Goal: Task Accomplishment & Management: Complete application form

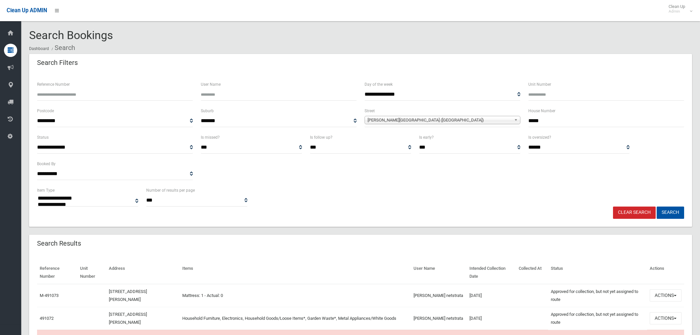
select select
click at [563, 116] on input "*****" at bounding box center [606, 121] width 156 height 12
type input "*"
type input "*****"
click at [472, 120] on span "MacDonald Street (LAKEMBA 2195)" at bounding box center [440, 120] width 144 height 8
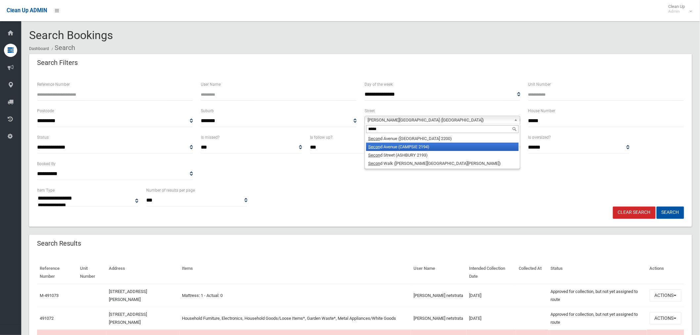
type input "*****"
click at [410, 144] on li "Secon d Avenue (CAMPSIE 2194)" at bounding box center [442, 147] width 153 height 8
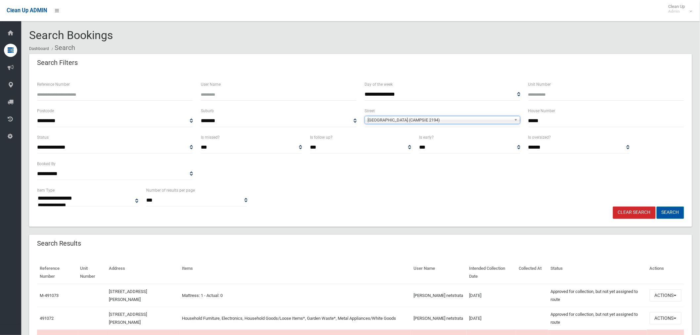
click at [674, 214] on button "Search" at bounding box center [670, 212] width 27 height 12
click at [557, 118] on input "*****" at bounding box center [606, 121] width 156 height 12
type input "*"
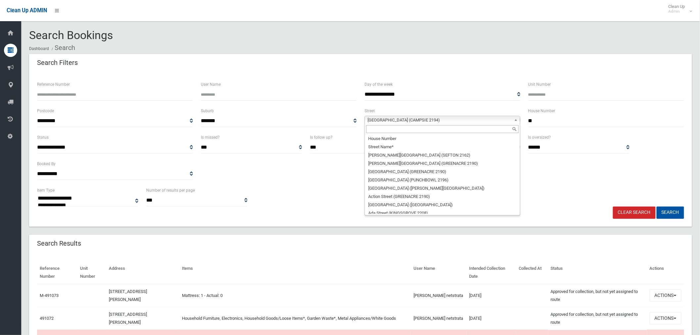
click at [439, 123] on span "Second Avenue (CAMPSIE 2194)" at bounding box center [440, 120] width 144 height 8
click at [417, 129] on input "text" at bounding box center [442, 129] width 153 height 8
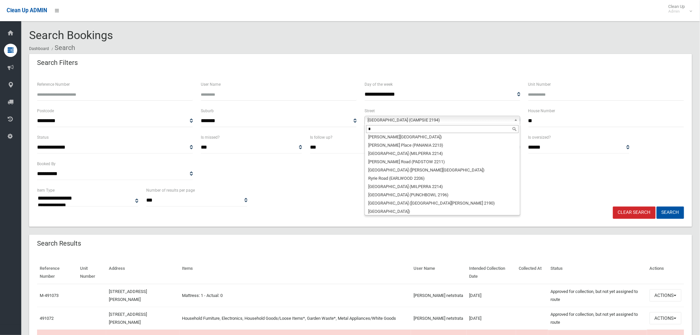
scroll to position [0, 0]
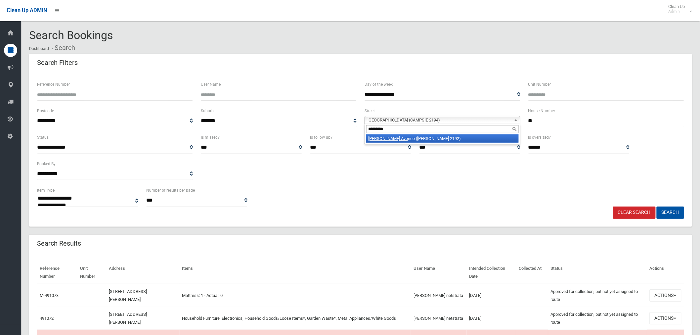
type input "*********"
click at [480, 138] on li "Norma Ave nue (BELMORE 2192)" at bounding box center [442, 138] width 153 height 8
click at [679, 213] on button "Search" at bounding box center [670, 212] width 27 height 12
click at [675, 213] on button "Search" at bounding box center [670, 212] width 27 height 12
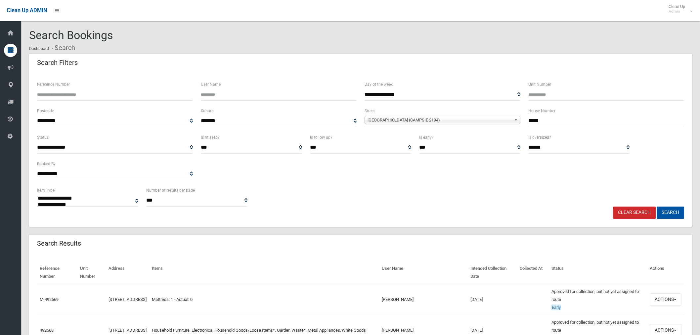
select select
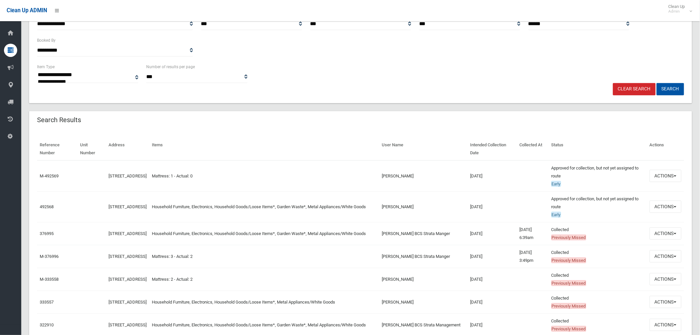
scroll to position [147, 0]
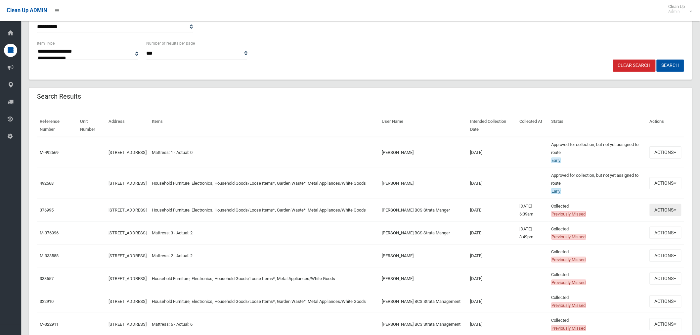
click at [660, 209] on button "Actions" at bounding box center [666, 210] width 32 height 12
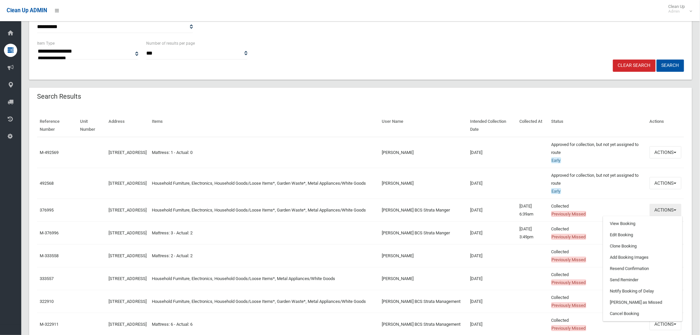
click at [661, 208] on button "Actions" at bounding box center [666, 210] width 32 height 12
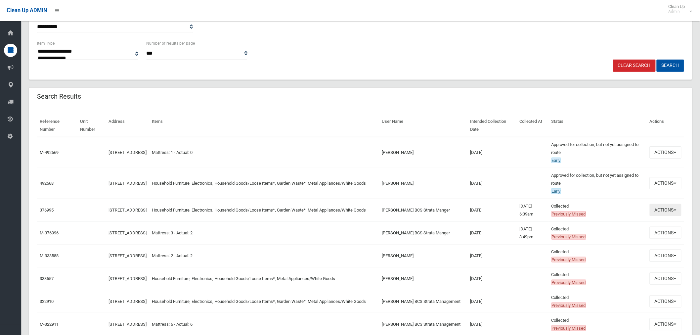
click at [661, 208] on button "Actions" at bounding box center [666, 210] width 32 height 12
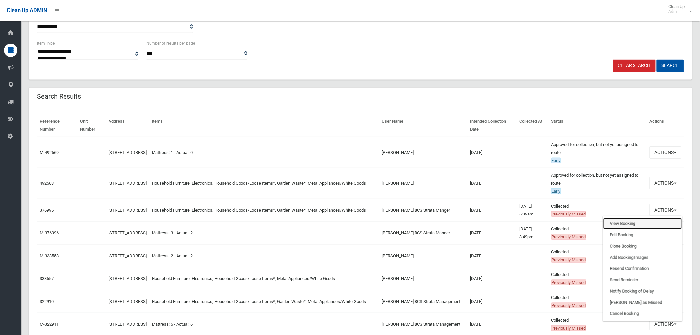
drag, startPoint x: 631, startPoint y: 225, endPoint x: 616, endPoint y: 223, distance: 15.1
click at [631, 225] on link "View Booking" at bounding box center [643, 223] width 79 height 11
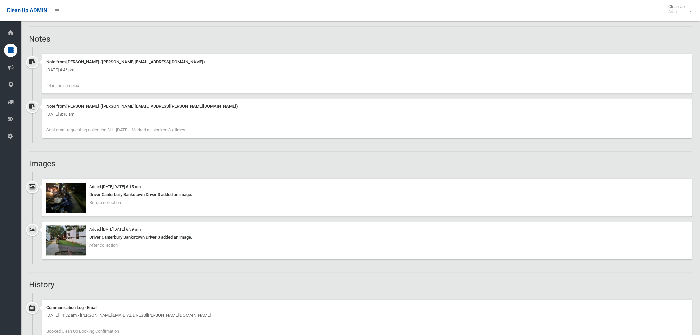
scroll to position [478, 0]
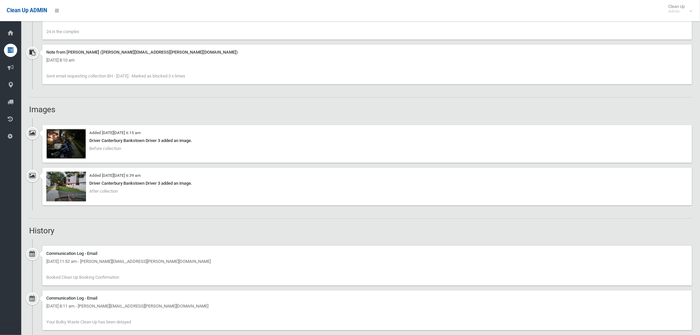
click at [77, 148] on img at bounding box center [66, 144] width 40 height 30
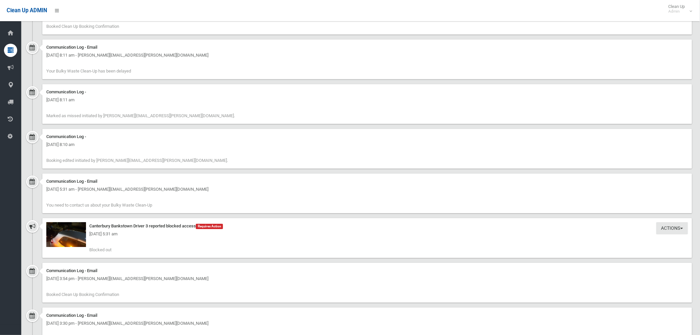
scroll to position [772, 0]
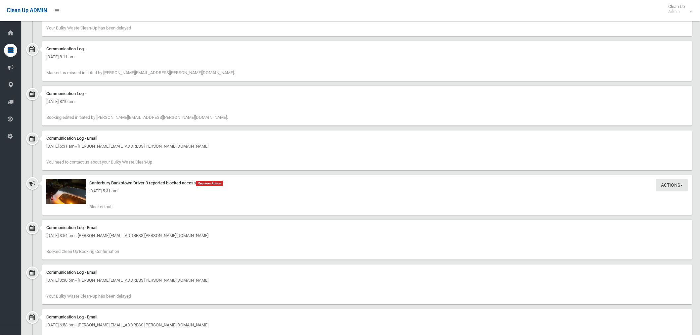
click at [77, 194] on div "Friday 17th May 2024 - 5:31 am" at bounding box center [367, 191] width 642 height 8
click at [80, 192] on div "Friday 17th May 2024 - 5:31 am" at bounding box center [367, 191] width 642 height 8
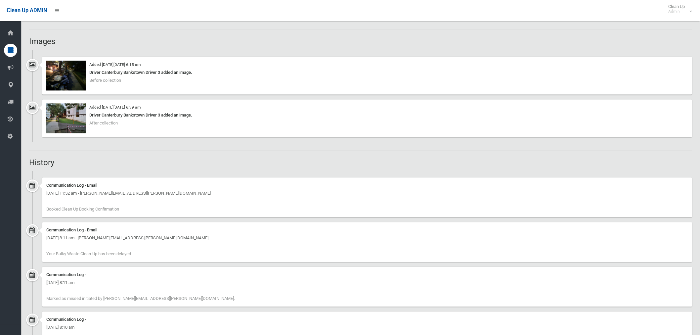
scroll to position [551, 0]
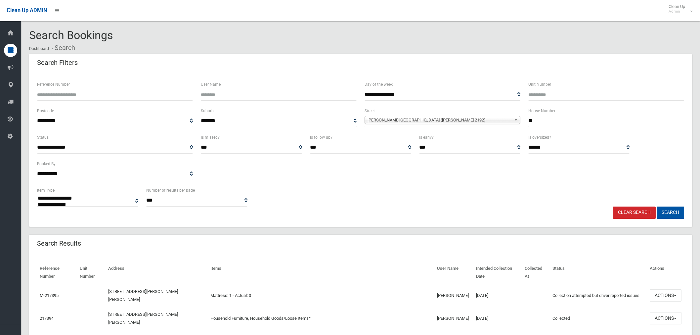
select select
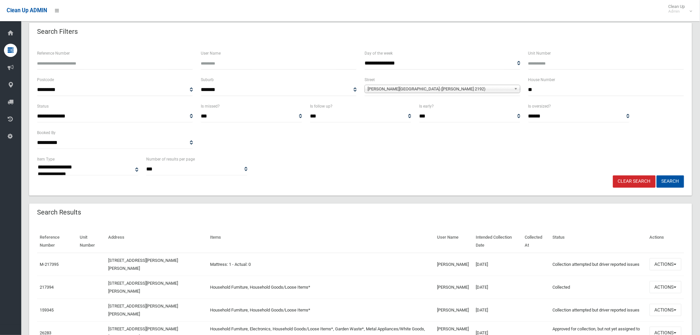
scroll to position [95, 0]
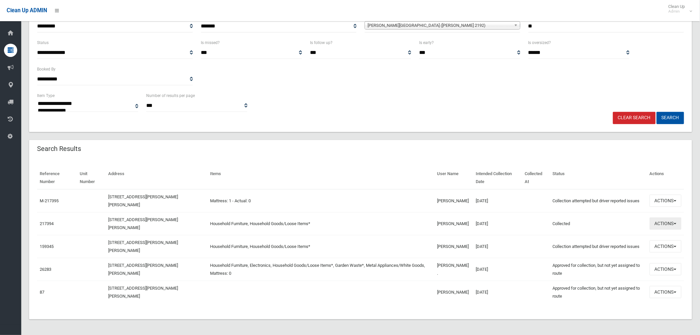
click at [659, 226] on button "Actions" at bounding box center [666, 223] width 32 height 12
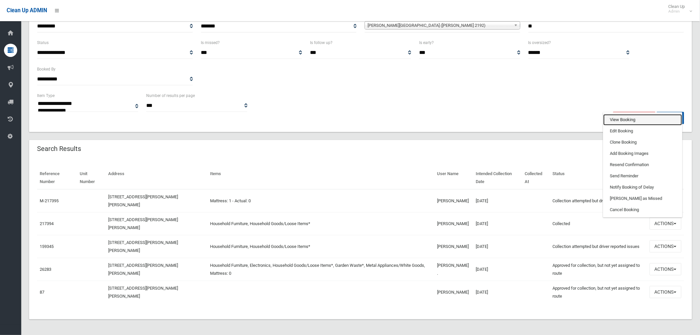
click at [633, 121] on link "View Booking" at bounding box center [643, 119] width 79 height 11
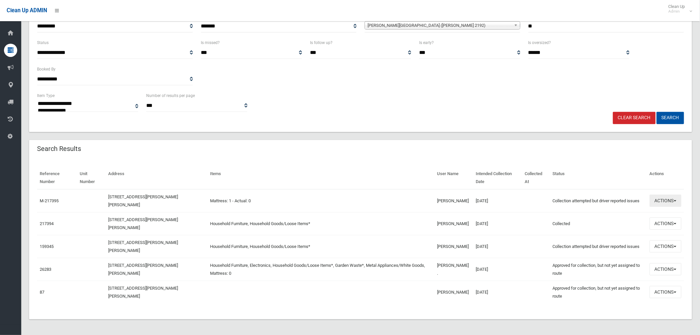
click at [657, 203] on button "Actions" at bounding box center [666, 201] width 32 height 12
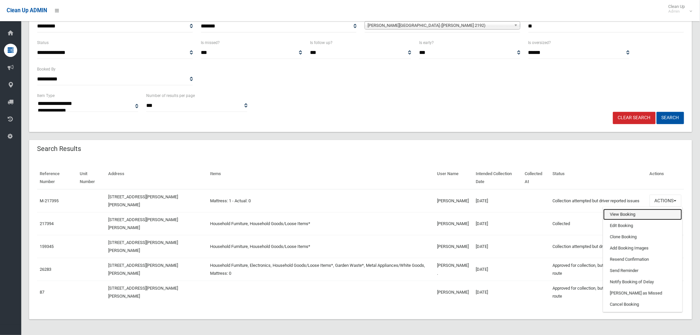
click at [633, 212] on link "View Booking" at bounding box center [643, 214] width 79 height 11
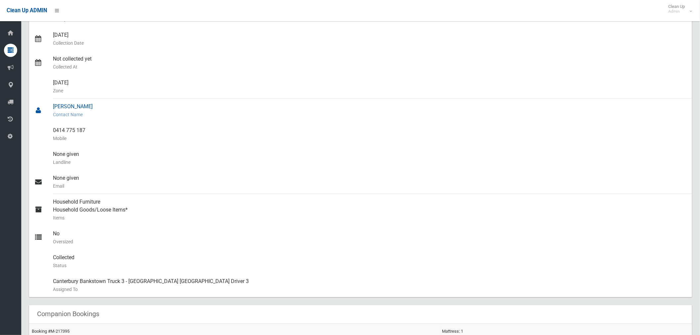
scroll to position [94, 0]
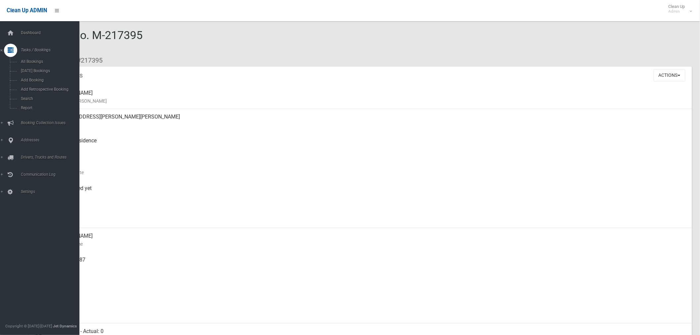
drag, startPoint x: 36, startPoint y: 62, endPoint x: 129, endPoint y: 59, distance: 93.7
click at [129, 59] on ol "Dashboard Bookings #217395" at bounding box center [360, 60] width 663 height 12
click at [28, 101] on span "Search" at bounding box center [49, 98] width 61 height 5
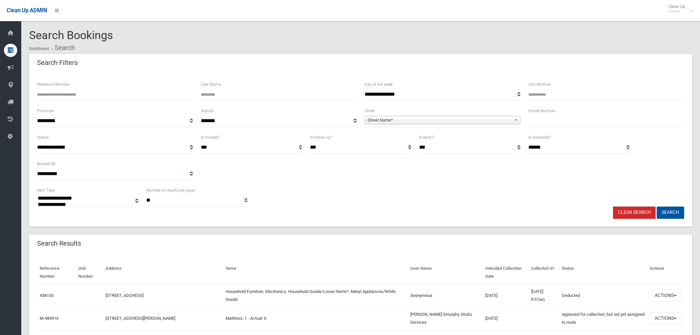
select select
click at [540, 123] on input "text" at bounding box center [606, 121] width 156 height 12
type input "*"
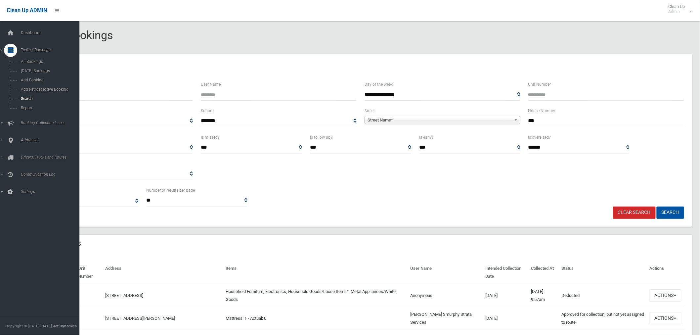
type input "***"
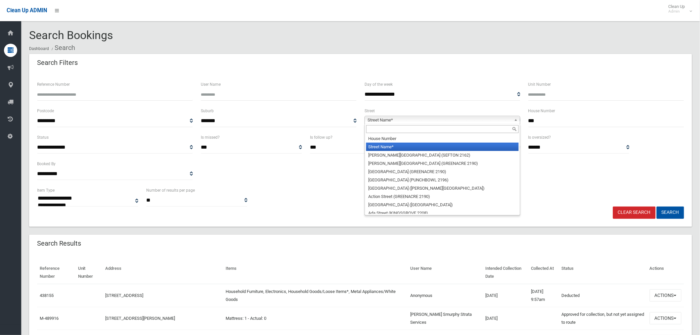
click at [484, 121] on span "Street Name*" at bounding box center [440, 120] width 144 height 8
click at [432, 131] on input "text" at bounding box center [442, 129] width 153 height 8
click at [554, 123] on input "***" at bounding box center [606, 121] width 156 height 12
drag, startPoint x: 459, startPoint y: 120, endPoint x: 433, endPoint y: 123, distance: 26.3
click at [458, 121] on span "Street Name*" at bounding box center [440, 120] width 144 height 8
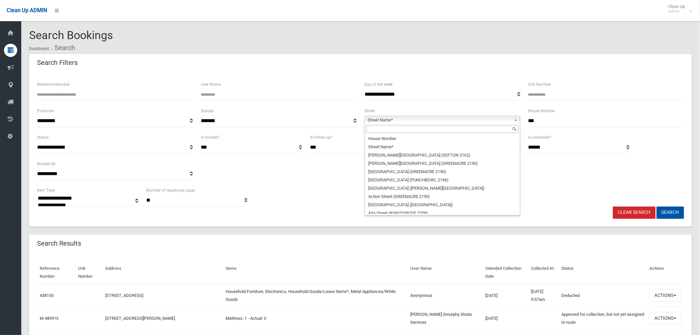
click at [397, 129] on input "text" at bounding box center [442, 129] width 153 height 8
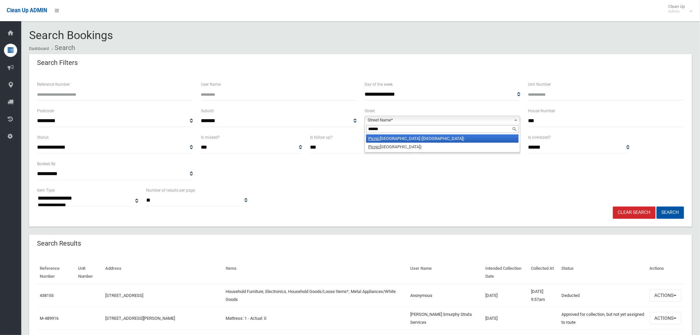
type input "******"
click at [416, 140] on li "Picnic Point Road (PICNIC POINT 2213)" at bounding box center [442, 138] width 153 height 8
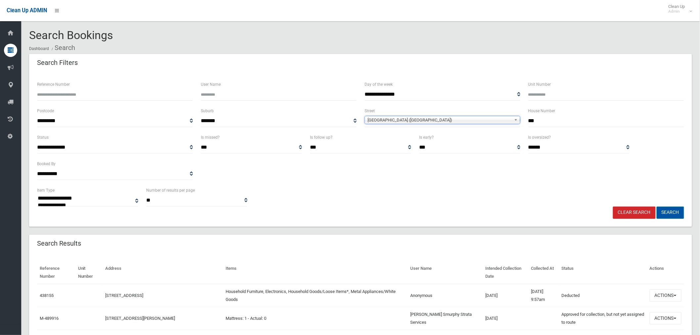
click at [670, 211] on button "Search" at bounding box center [670, 212] width 27 height 12
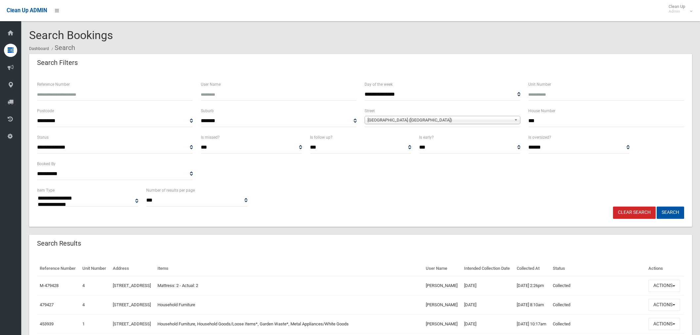
select select
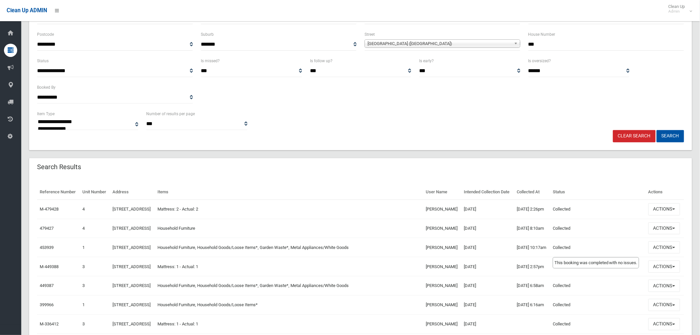
scroll to position [110, 0]
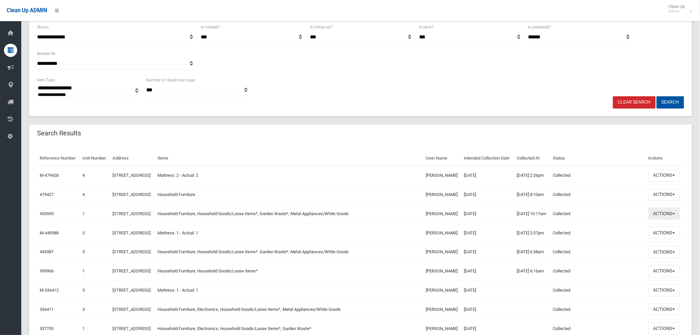
click at [667, 220] on button "Actions" at bounding box center [665, 213] width 32 height 12
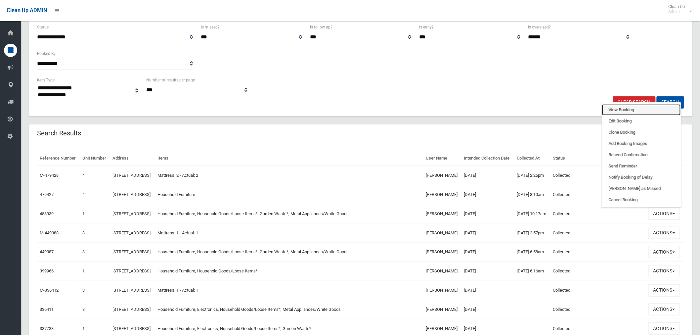
click at [623, 115] on link "View Booking" at bounding box center [641, 109] width 79 height 11
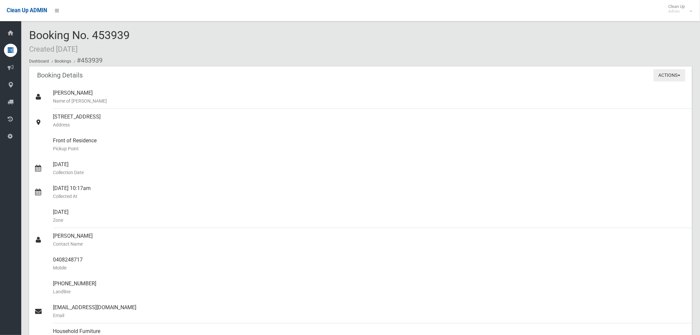
click at [667, 78] on button "Actions" at bounding box center [670, 75] width 32 height 12
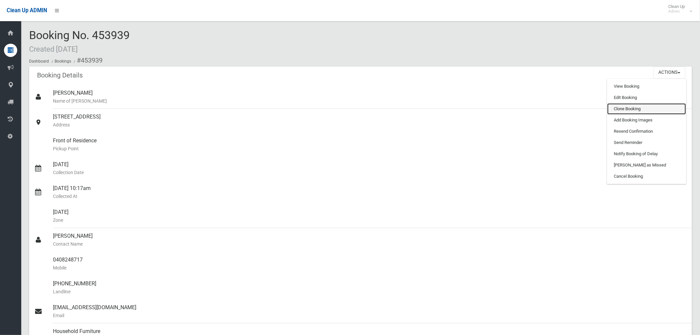
click at [636, 109] on link "Clone Booking" at bounding box center [647, 108] width 79 height 11
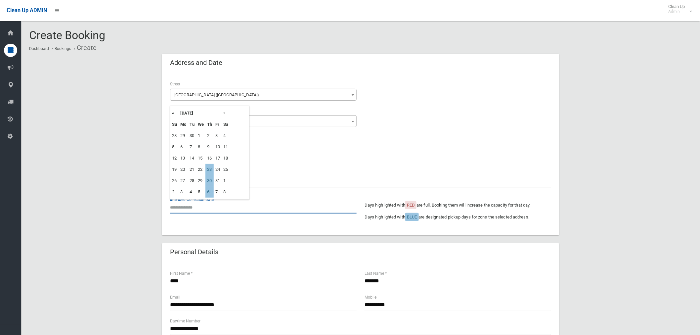
click at [189, 210] on input "text" at bounding box center [263, 207] width 187 height 12
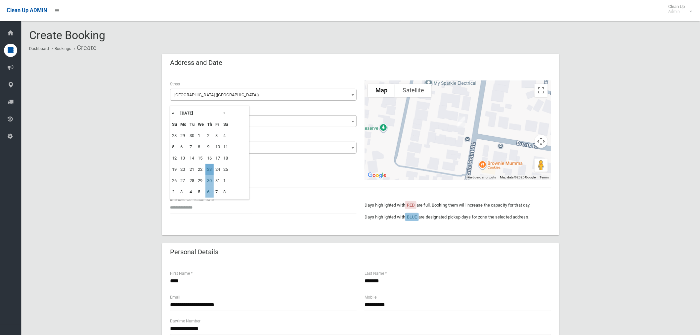
click at [207, 170] on td "23" at bounding box center [209, 169] width 8 height 11
type input "**********"
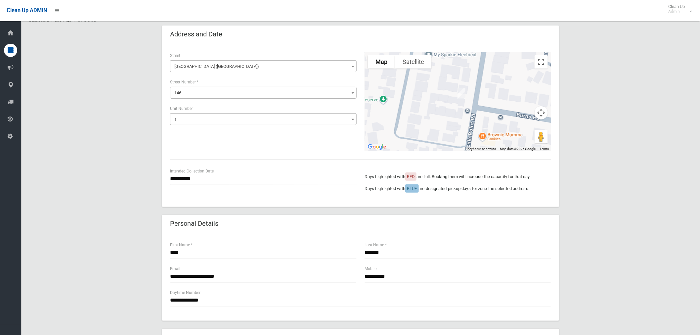
scroll to position [73, 0]
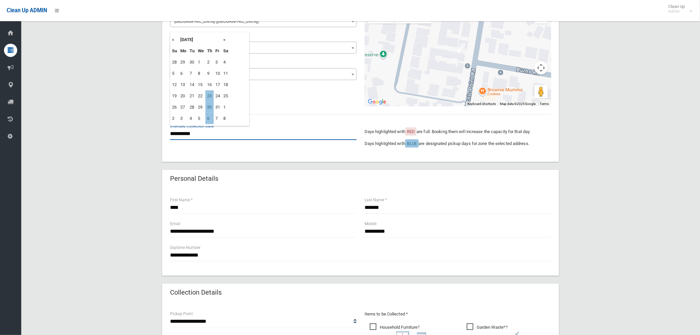
click at [192, 134] on input "**********" at bounding box center [263, 134] width 187 height 12
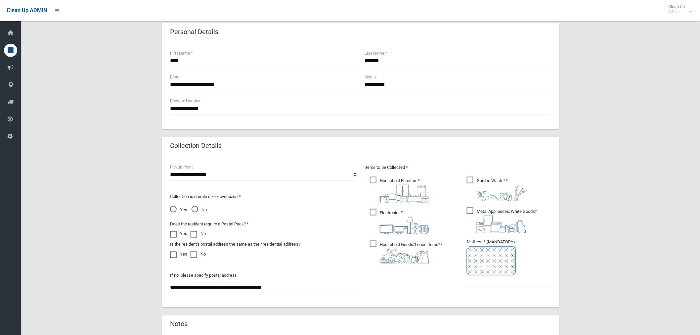
scroll to position [220, 0]
click at [373, 213] on span "Electronics ?" at bounding box center [400, 220] width 60 height 25
click at [501, 281] on input "text" at bounding box center [509, 281] width 84 height 12
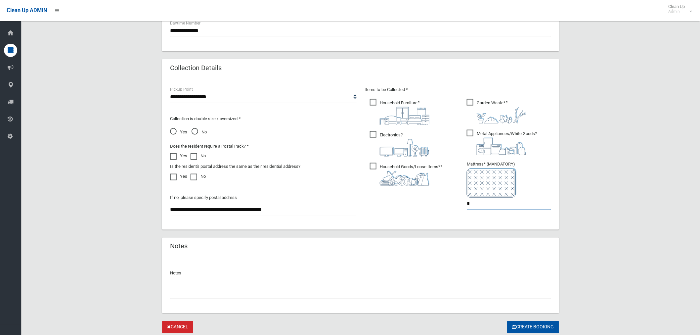
scroll to position [319, 0]
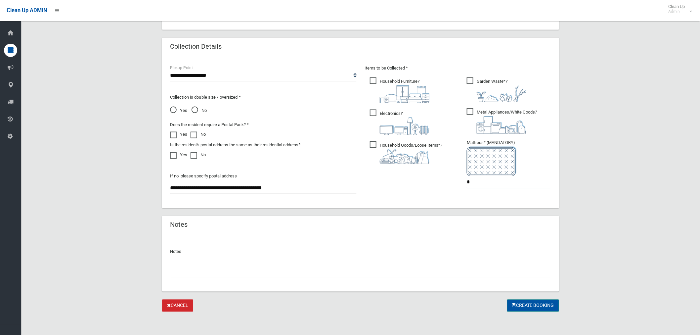
type input "*"
click at [531, 305] on button "Create Booking" at bounding box center [533, 305] width 52 height 12
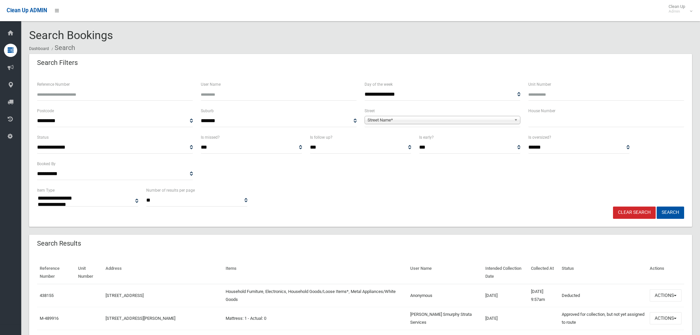
select select
click at [553, 122] on input "text" at bounding box center [606, 121] width 156 height 12
type input "*"
drag, startPoint x: 445, startPoint y: 120, endPoint x: 422, endPoint y: 133, distance: 26.4
click at [442, 122] on span "Street Name*" at bounding box center [440, 120] width 144 height 8
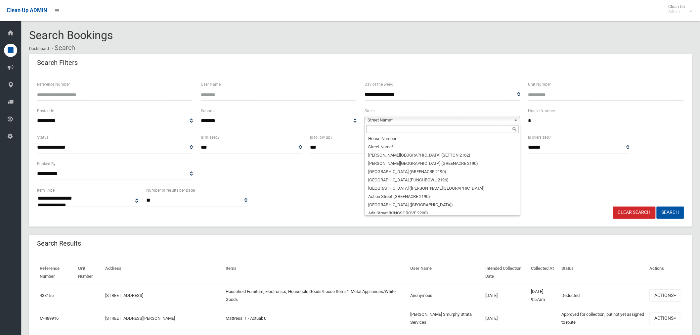
click at [401, 133] on input "text" at bounding box center [442, 129] width 153 height 8
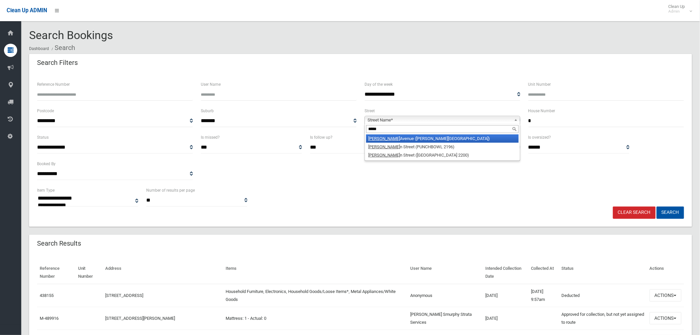
type input "*****"
click at [457, 138] on li "Norma Avenue (BELMORE 2192)" at bounding box center [442, 138] width 153 height 8
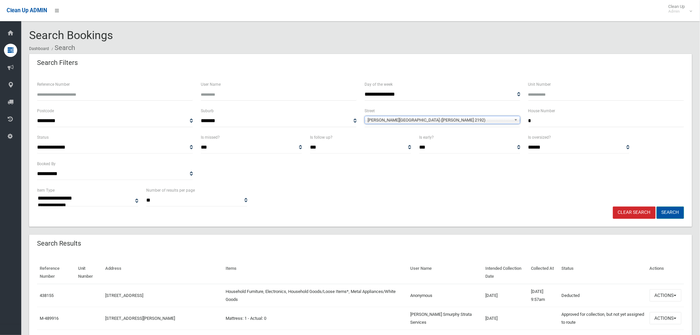
click at [668, 212] on button "Search" at bounding box center [670, 212] width 27 height 12
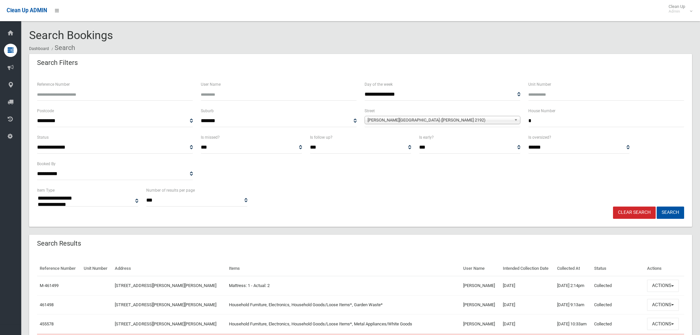
select select
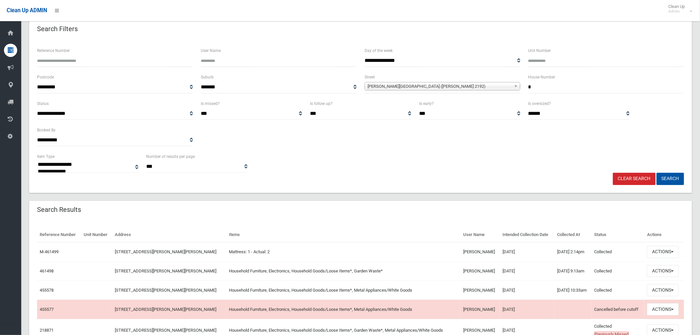
scroll to position [91, 0]
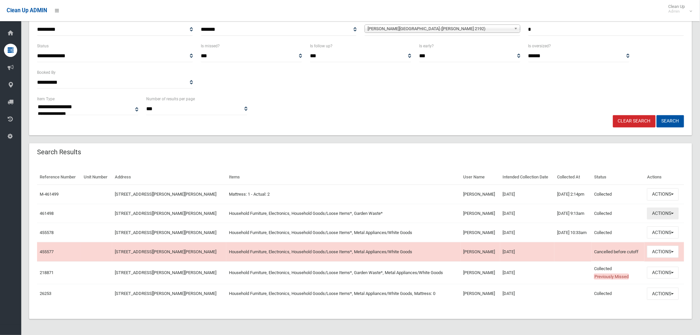
click at [663, 212] on button "Actions" at bounding box center [663, 213] width 32 height 12
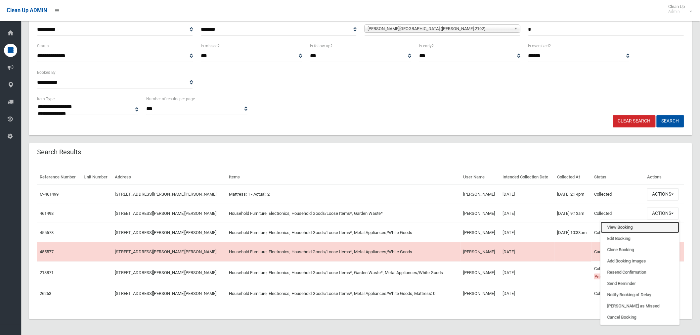
click at [626, 226] on link "View Booking" at bounding box center [640, 227] width 79 height 11
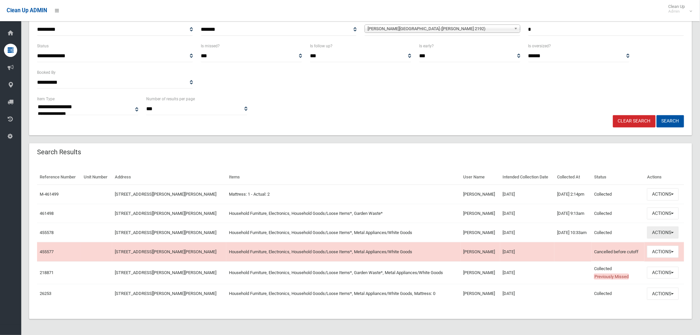
click at [651, 233] on button "Actions" at bounding box center [663, 232] width 32 height 12
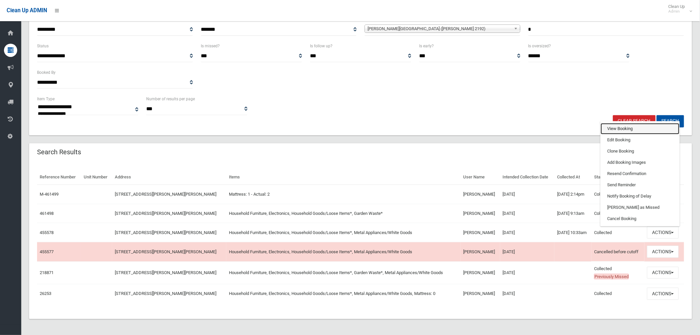
click at [619, 132] on link "View Booking" at bounding box center [640, 128] width 79 height 11
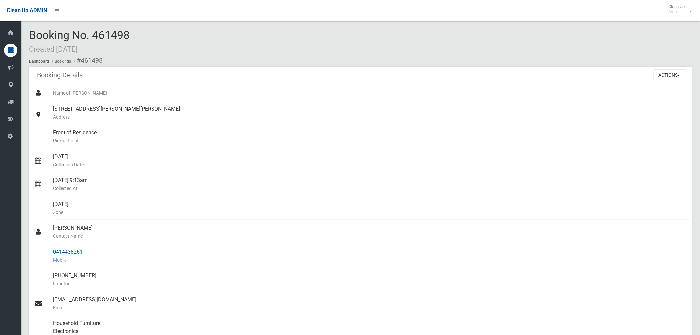
drag, startPoint x: 85, startPoint y: 252, endPoint x: 49, endPoint y: 251, distance: 36.4
click at [49, 251] on link "0414438261 Mobile" at bounding box center [360, 256] width 663 height 24
copy link "0414438261"
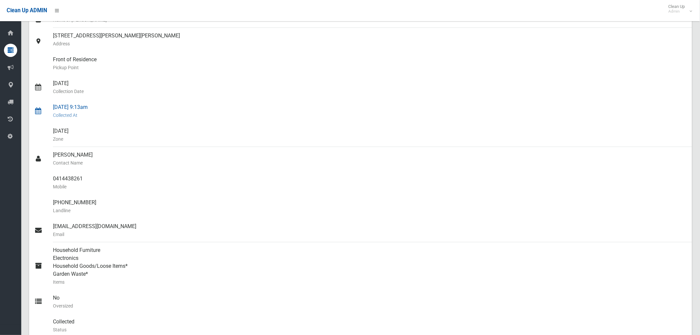
scroll to position [73, 0]
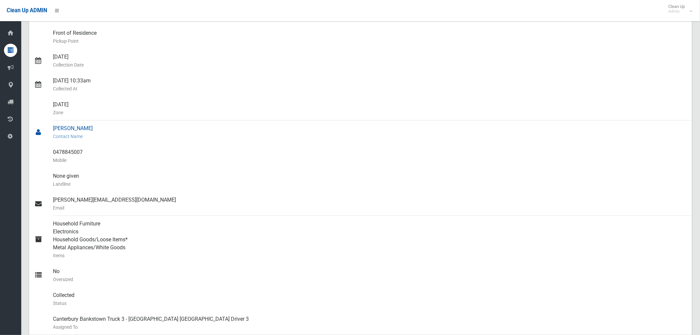
scroll to position [110, 0]
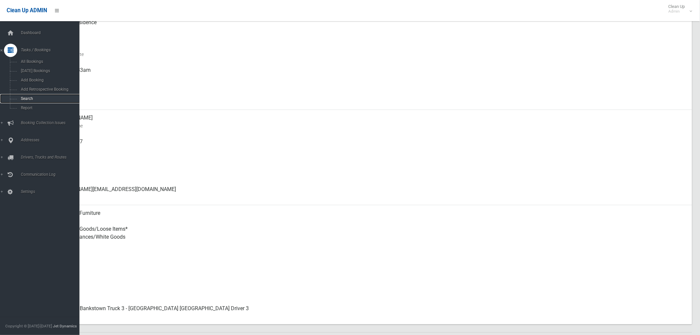
click at [33, 98] on span "Search" at bounding box center [49, 98] width 61 height 5
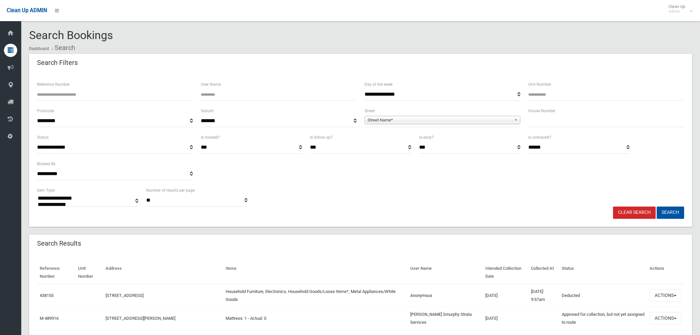
select select
